Goal: Transaction & Acquisition: Purchase product/service

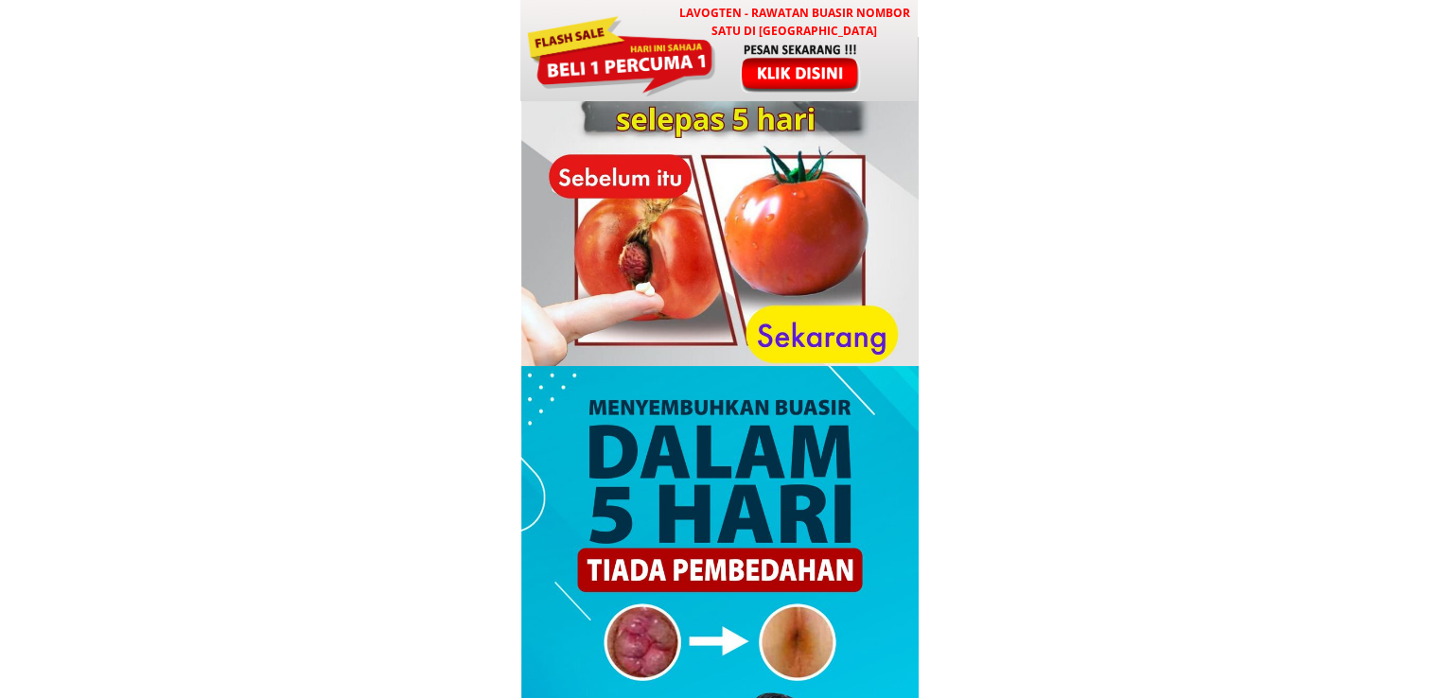
click at [785, 79] on div at bounding box center [801, 68] width 157 height 52
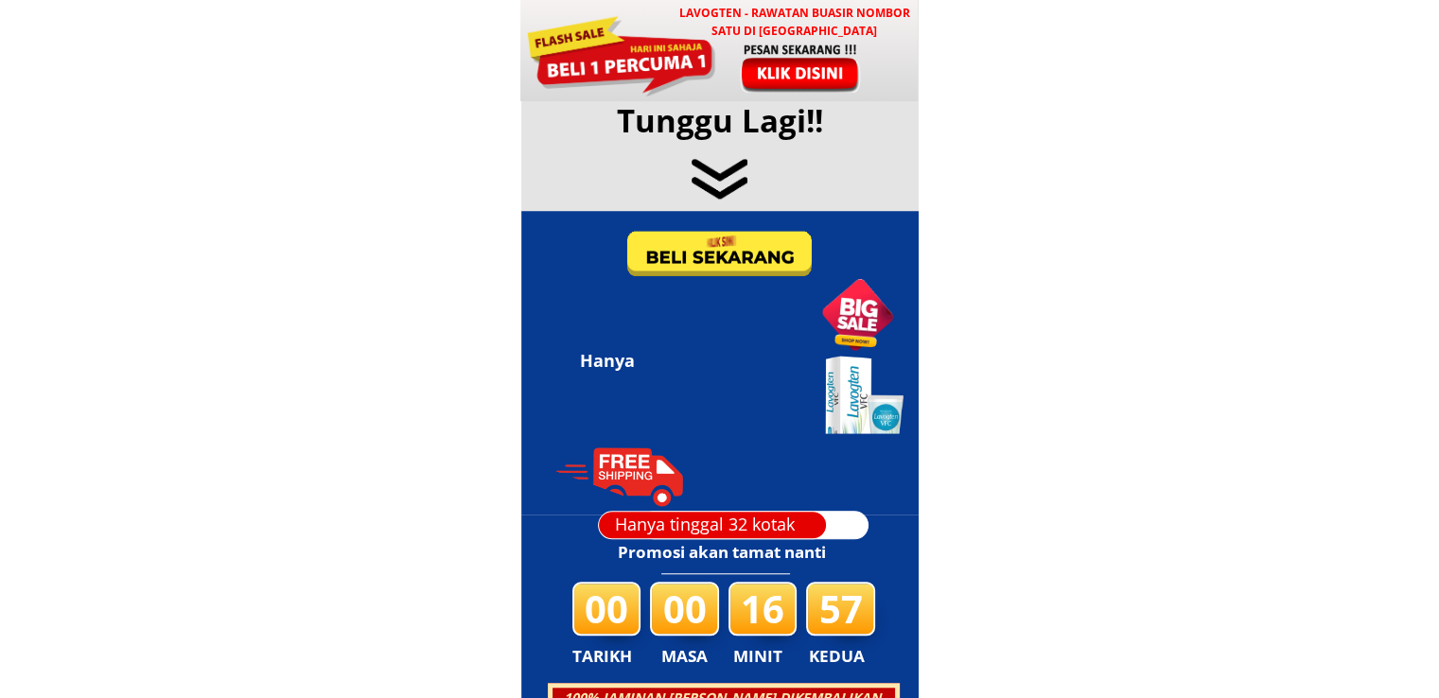
scroll to position [9121, 0]
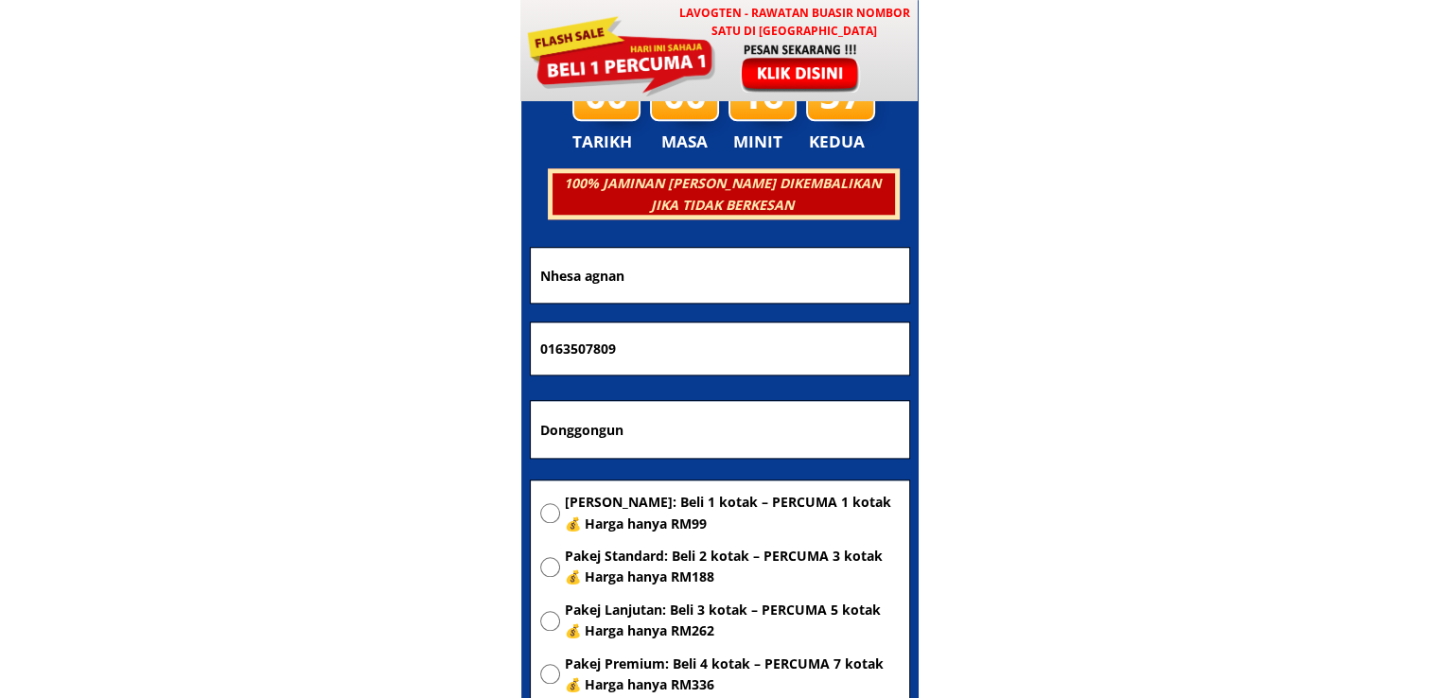
drag, startPoint x: 652, startPoint y: 429, endPoint x: 366, endPoint y: 429, distance: 285.7
click at [439, 429] on body "LAVOGTEN - Rawatan Buasir Nombor Satu di [GEOGRAPHIC_DATA] Dengarkan pengalaman…" at bounding box center [719, 543] width 1439 height 19328
paste input "[GEOGRAPHIC_DATA]"
type input "[GEOGRAPHIC_DATA]"
drag, startPoint x: 708, startPoint y: 332, endPoint x: 320, endPoint y: 346, distance: 388.1
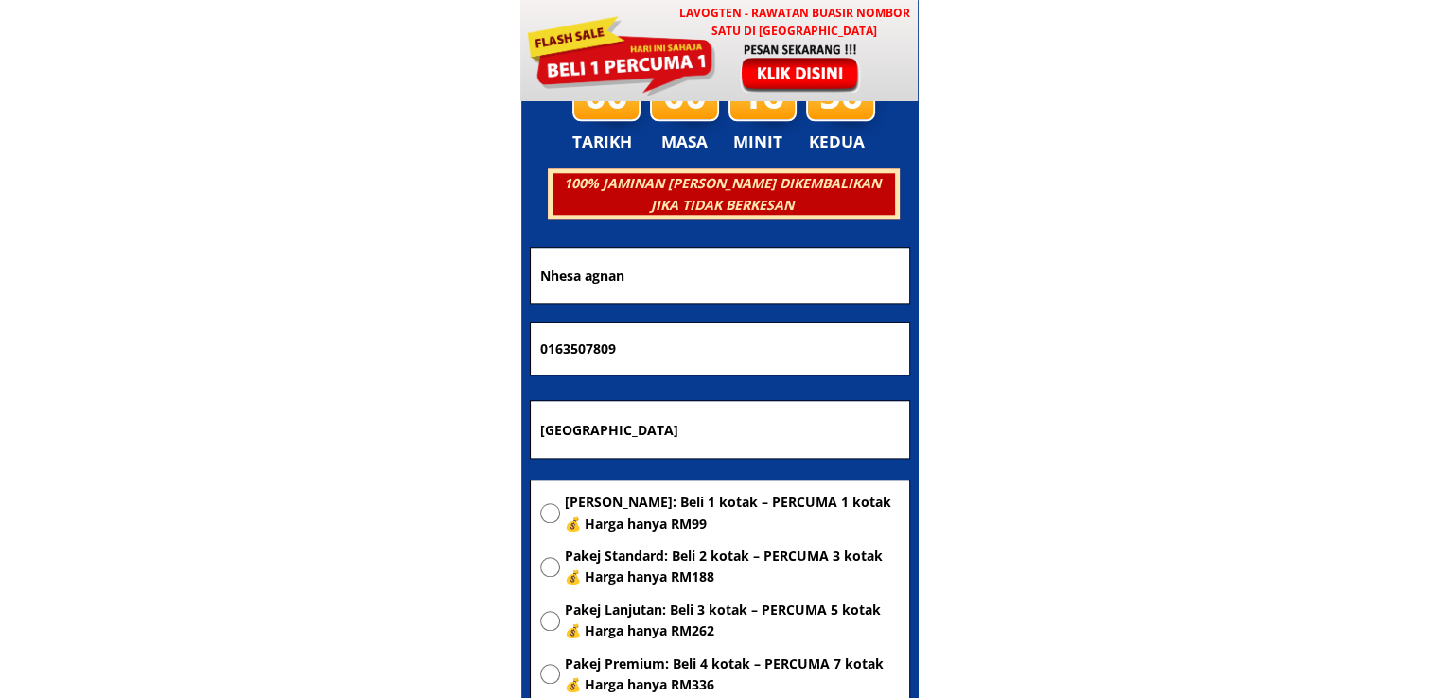
click at [352, 346] on body "LAVOGTEN - Rawatan Buasir Nombor Satu di [GEOGRAPHIC_DATA] Dengarkan pengalaman…" at bounding box center [719, 543] width 1439 height 19328
paste input "34023251"
type input "0134023251"
drag, startPoint x: 677, startPoint y: 277, endPoint x: 305, endPoint y: 290, distance: 373.0
click at [307, 289] on body "LAVOGTEN - Rawatan Buasir Nombor Satu di [GEOGRAPHIC_DATA] Dengarkan pengalaman…" at bounding box center [719, 543] width 1439 height 19328
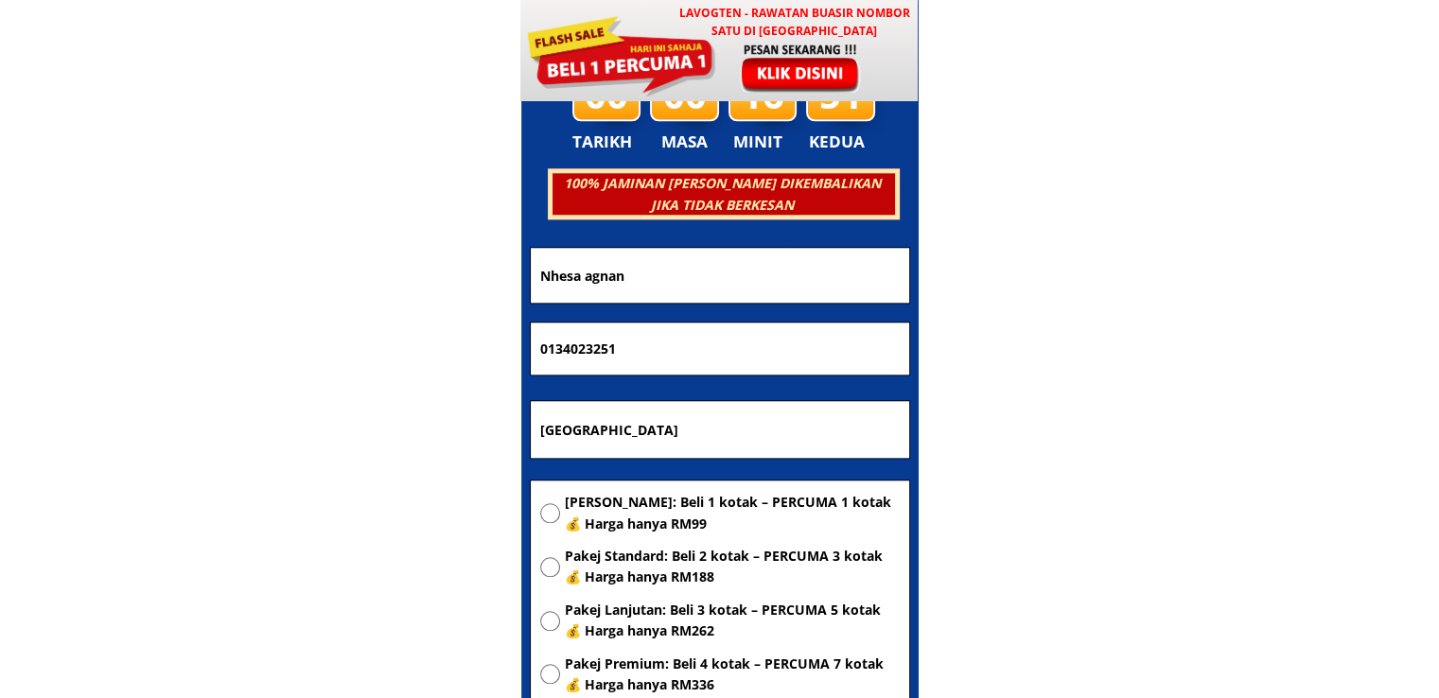
paste input "SALLEH.BIN.HUSIN"
type input "SALLEH.BIN.HUSIN"
click at [653, 514] on span "[PERSON_NAME]: Beli 1 kotak – PERCUMA 1 kotak 💰 Harga hanya RM99" at bounding box center [732, 513] width 335 height 43
radio input "true"
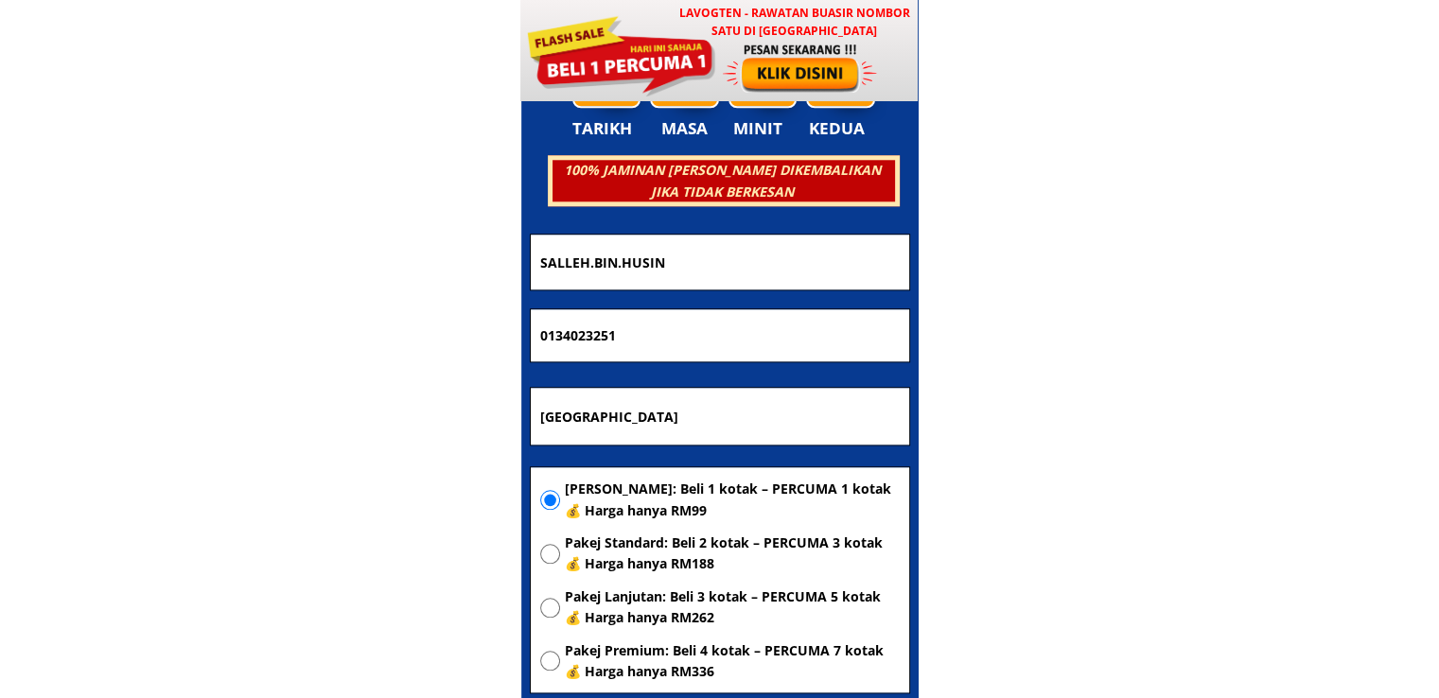
scroll to position [9216, 0]
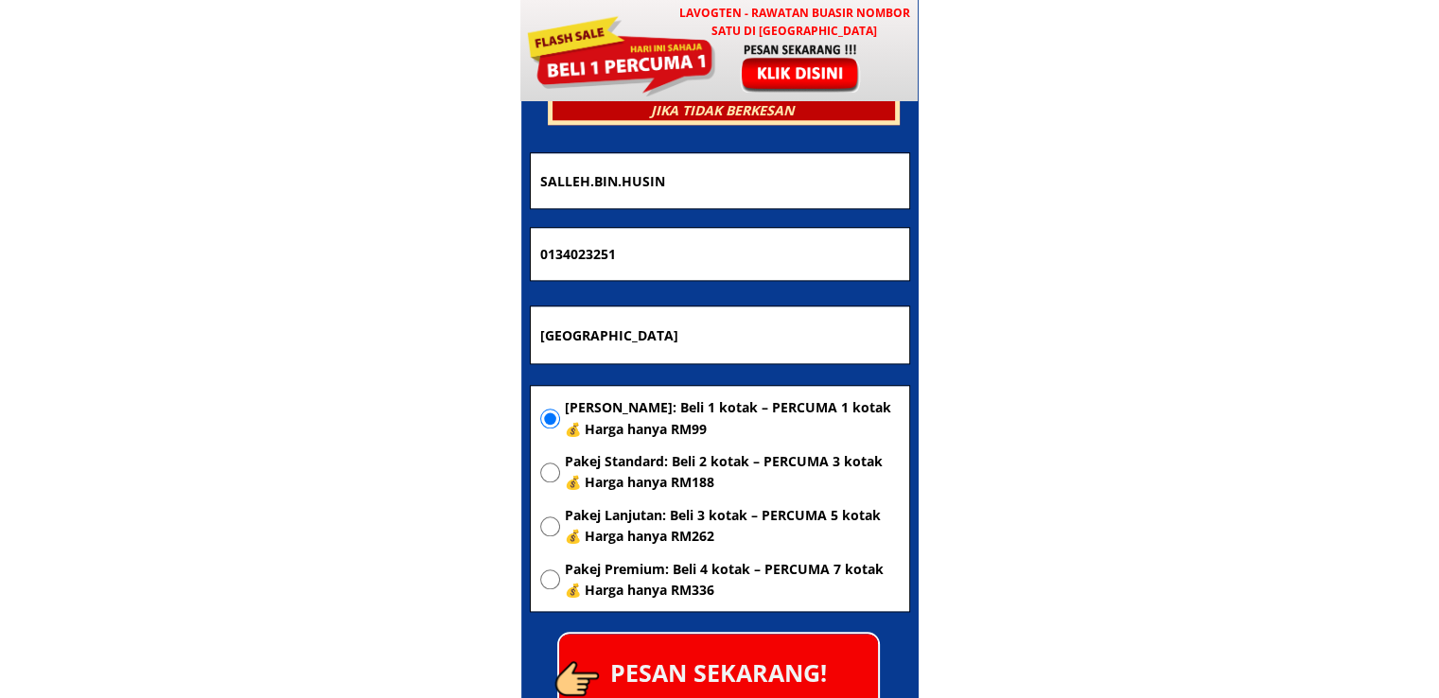
click at [794, 648] on p "PESAN SEKARANG!" at bounding box center [718, 672] width 319 height 77
